Goal: Information Seeking & Learning: Learn about a topic

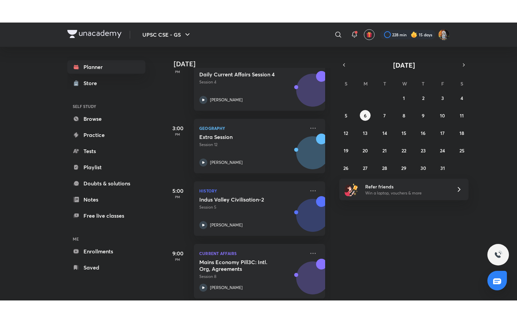
scroll to position [184, 0]
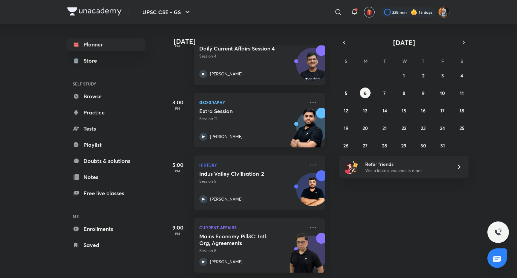
click at [225, 118] on div "Extra Session Session 12 [PERSON_NAME]" at bounding box center [252, 124] width 106 height 33
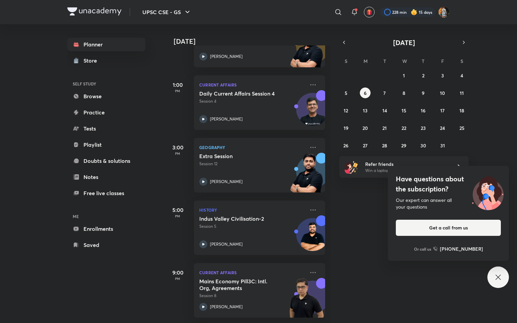
scroll to position [139, 0]
